Goal: Information Seeking & Learning: Learn about a topic

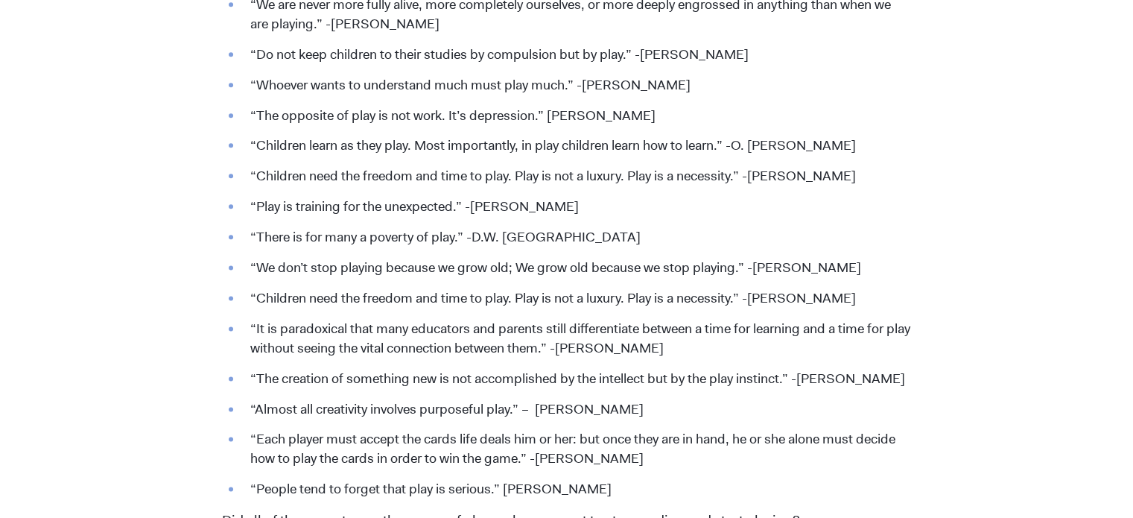
scroll to position [1744, 0]
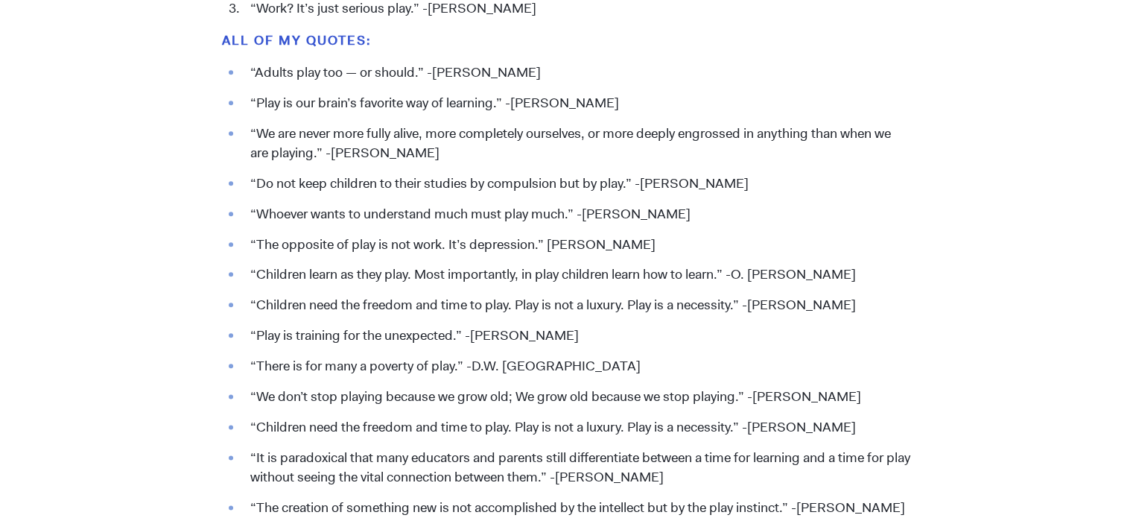
drag, startPoint x: 614, startPoint y: 101, endPoint x: 549, endPoint y: 101, distance: 64.8
click at [549, 101] on li "“Play is our brain’s favorite way of learning.” -[PERSON_NAME]" at bounding box center [577, 103] width 668 height 19
click at [623, 95] on li "“Play is our brain’s favorite way of learning.” -[PERSON_NAME]" at bounding box center [577, 103] width 668 height 19
drag, startPoint x: 614, startPoint y: 100, endPoint x: 358, endPoint y: 95, distance: 255.6
click at [358, 95] on li "“Play is our brain’s favorite way of learning.” -[PERSON_NAME]" at bounding box center [577, 103] width 668 height 19
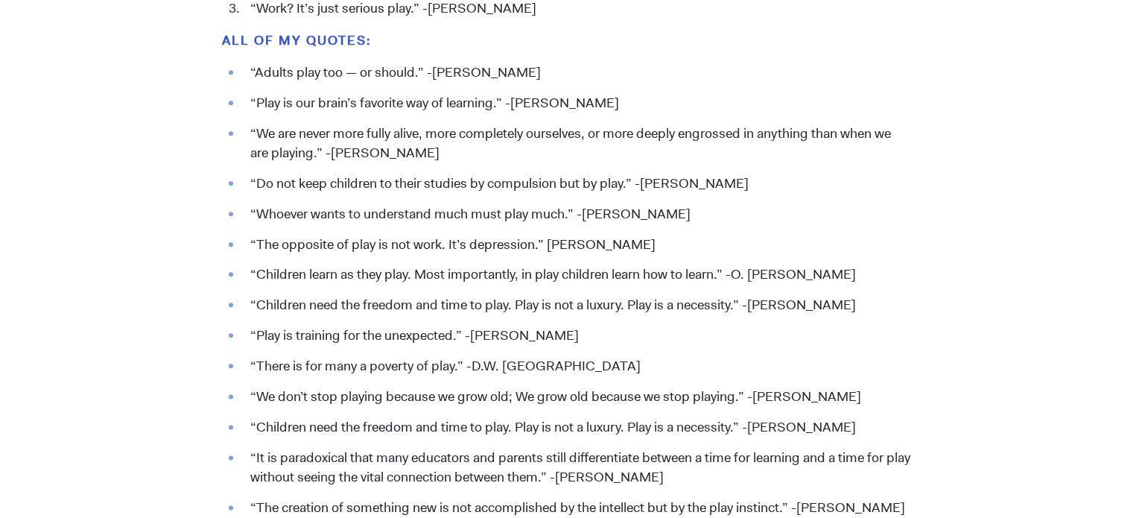
click at [659, 98] on li "“Play is our brain’s favorite way of learning.” -[PERSON_NAME]" at bounding box center [577, 103] width 668 height 19
drag, startPoint x: 438, startPoint y: 151, endPoint x: 278, endPoint y: 137, distance: 160.8
click at [278, 137] on li "“We are never more fully alive, more completely ourselves, or more deeply engro…" at bounding box center [577, 143] width 668 height 39
click at [463, 153] on li "“We are never more fully alive, more completely ourselves, or more deeply engro…" at bounding box center [577, 143] width 668 height 39
drag, startPoint x: 431, startPoint y: 159, endPoint x: 309, endPoint y: 152, distance: 121.6
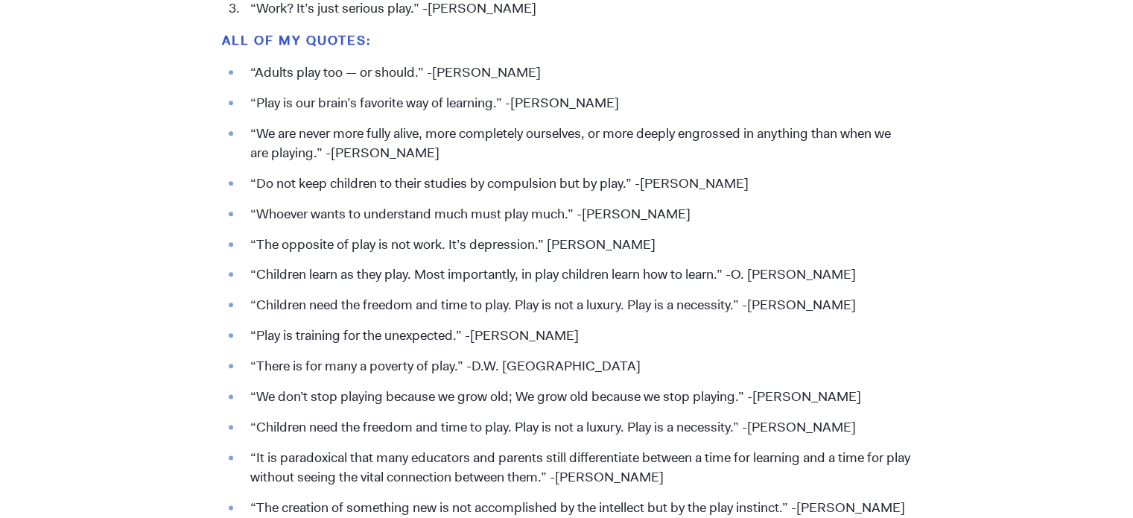
click at [309, 152] on li "“We are never more fully alive, more completely ourselves, or more deeply engro…" at bounding box center [577, 143] width 668 height 39
click at [441, 150] on li "“We are never more fully alive, more completely ourselves, or more deeply engro…" at bounding box center [577, 143] width 668 height 39
drag, startPoint x: 437, startPoint y: 154, endPoint x: 254, endPoint y: 133, distance: 183.7
click at [254, 133] on li "“We are never more fully alive, more completely ourselves, or more deeply engro…" at bounding box center [577, 143] width 668 height 39
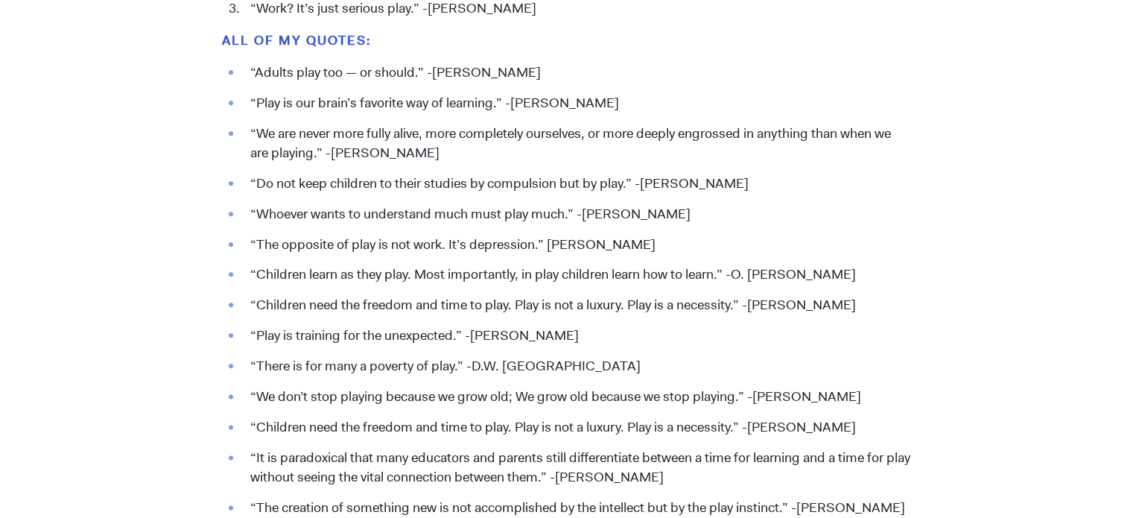
click at [254, 133] on li "“We are never more fully alive, more completely ourselves, or more deeply engro…" at bounding box center [577, 143] width 668 height 39
drag, startPoint x: 437, startPoint y: 156, endPoint x: 210, endPoint y: 127, distance: 228.4
drag, startPoint x: 438, startPoint y: 153, endPoint x: 247, endPoint y: 136, distance: 191.4
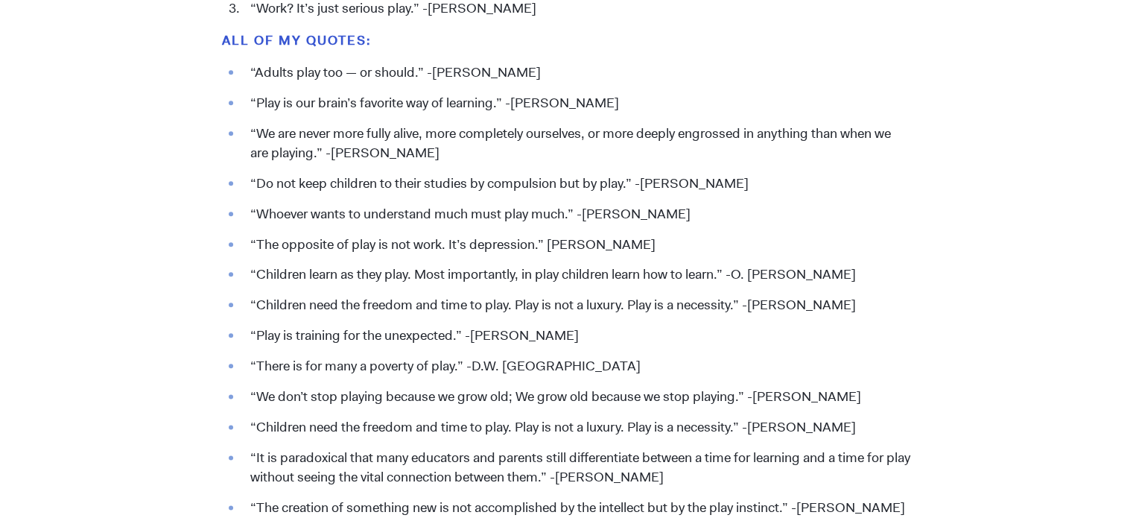
click at [247, 136] on li "“We are never more fully alive, more completely ourselves, or more deeply engro…" at bounding box center [577, 143] width 668 height 39
copy li "“We are never more fully alive, more completely ourselves, or more deeply engro…"
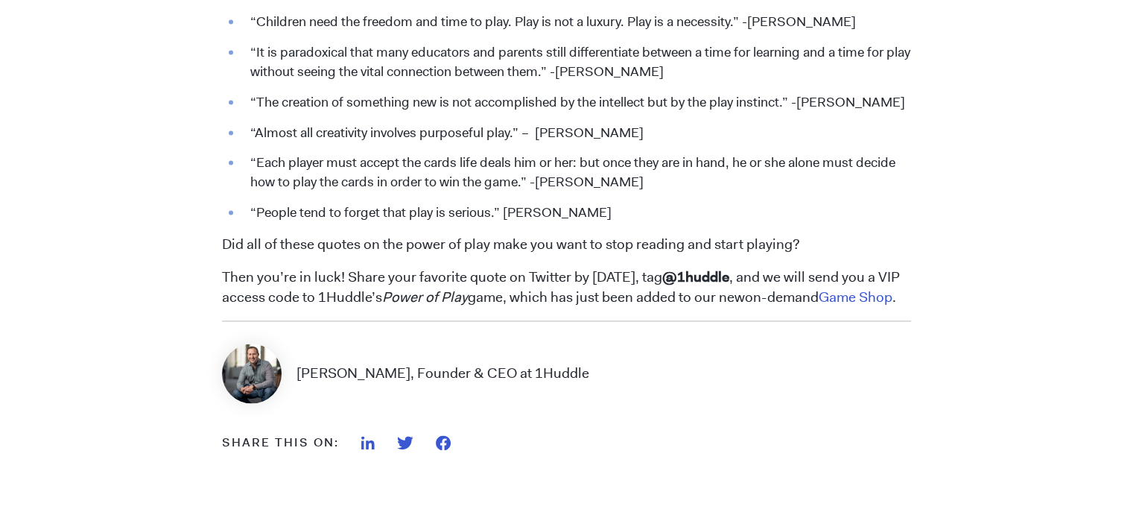
scroll to position [2145, 0]
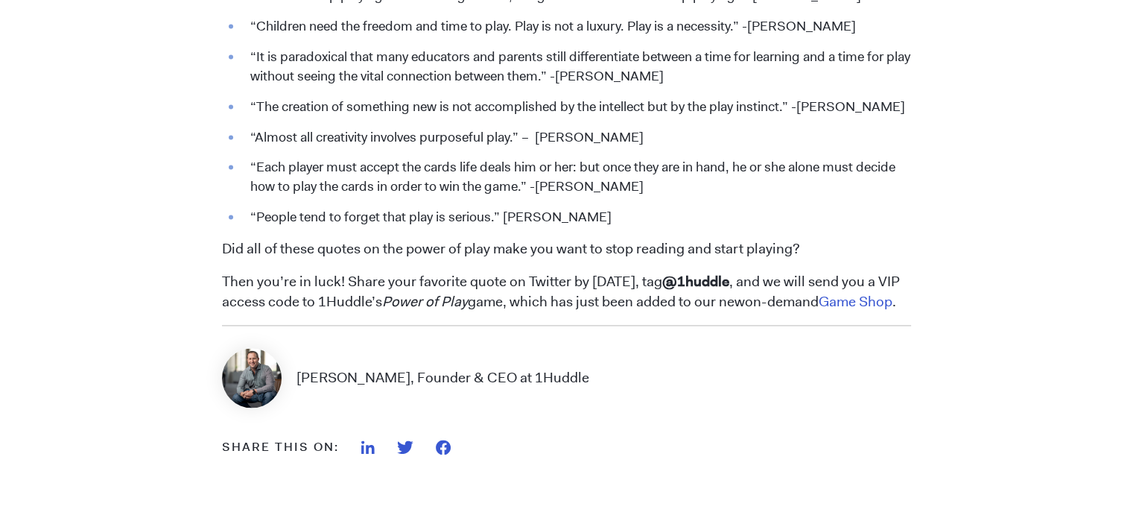
drag, startPoint x: 1130, startPoint y: 354, endPoint x: 1130, endPoint y: 379, distance: 25.3
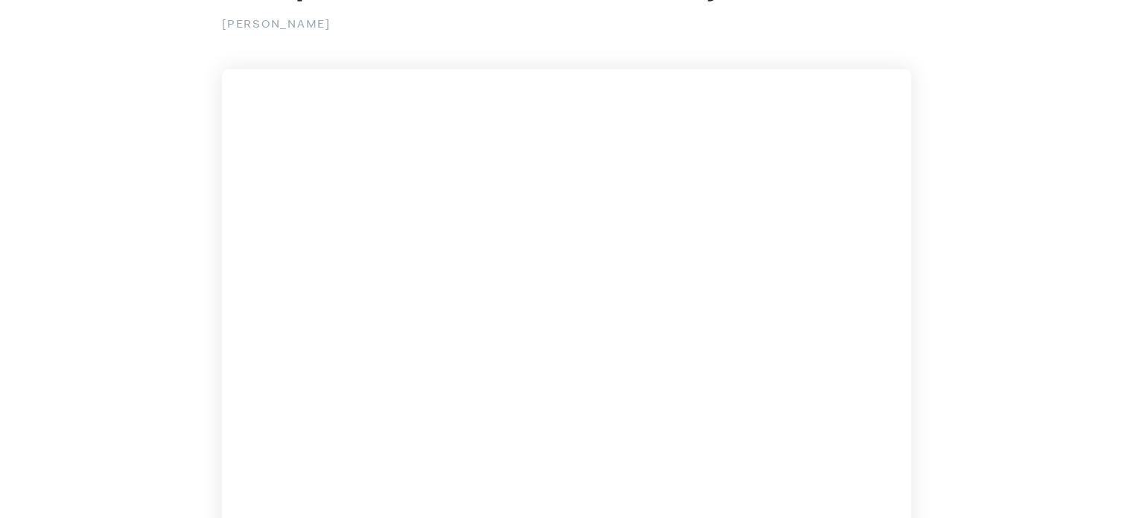
scroll to position [0, 0]
